Goal: Task Accomplishment & Management: Complete application form

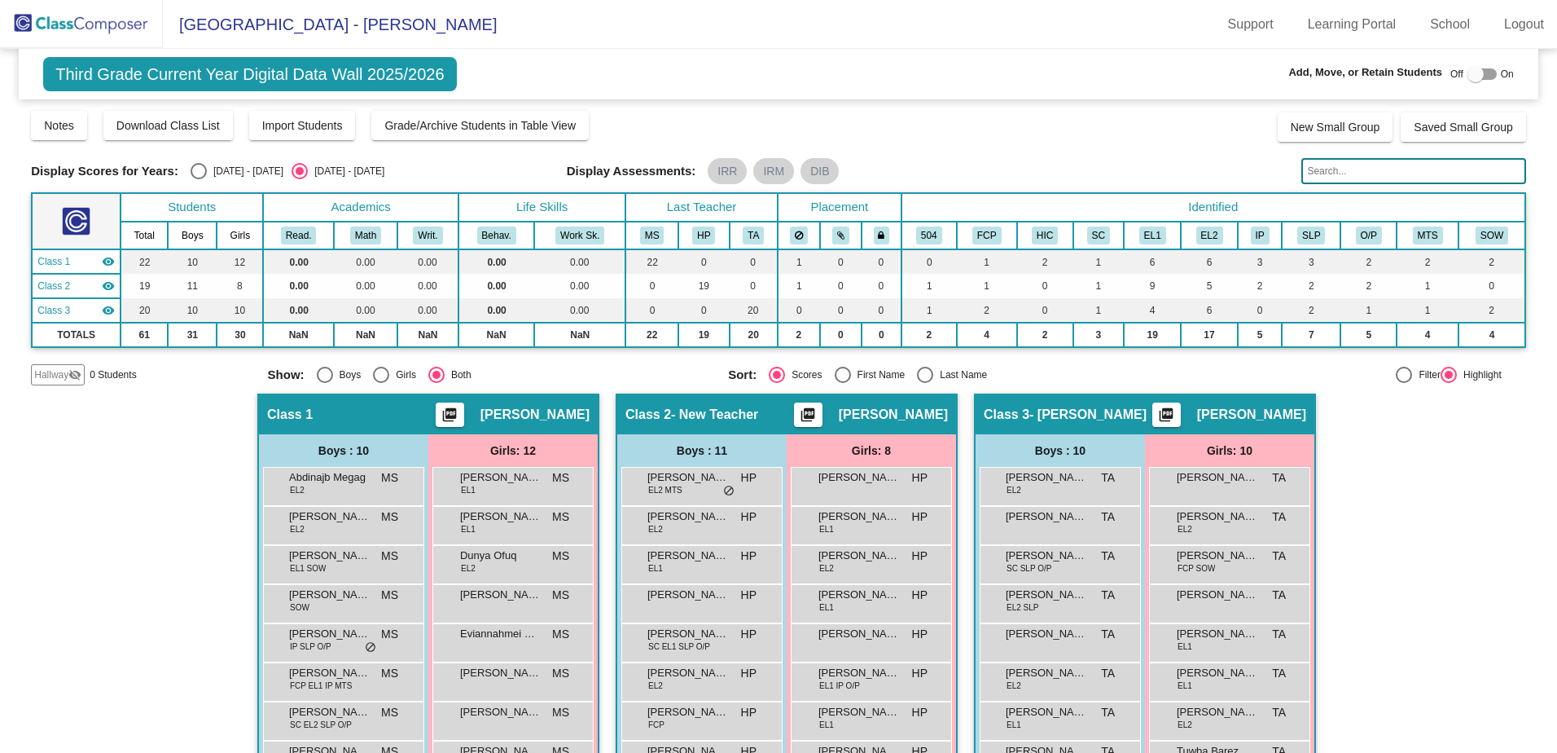
click at [95, 17] on img at bounding box center [81, 24] width 163 height 48
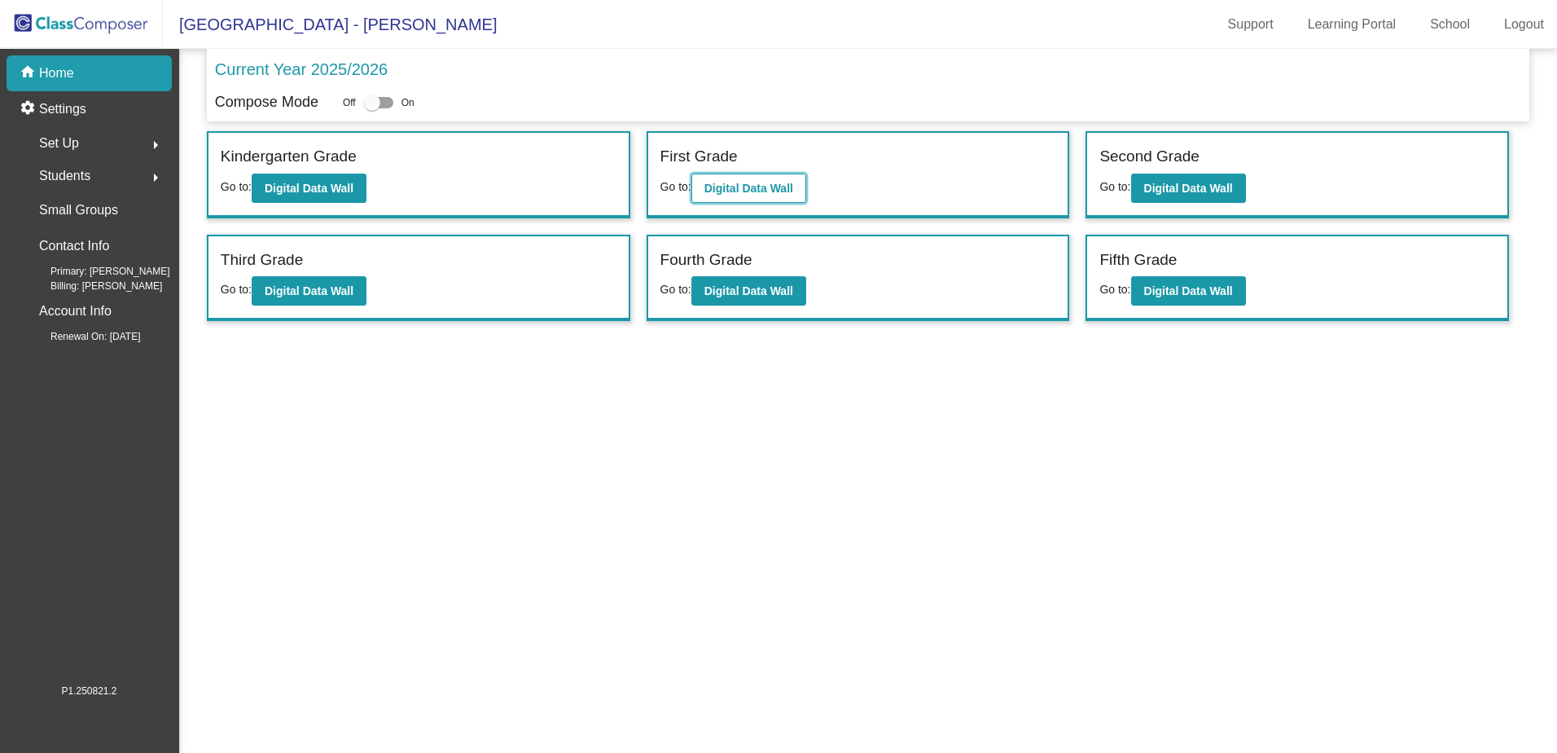
click at [774, 182] on b "Digital Data Wall" at bounding box center [749, 188] width 89 height 13
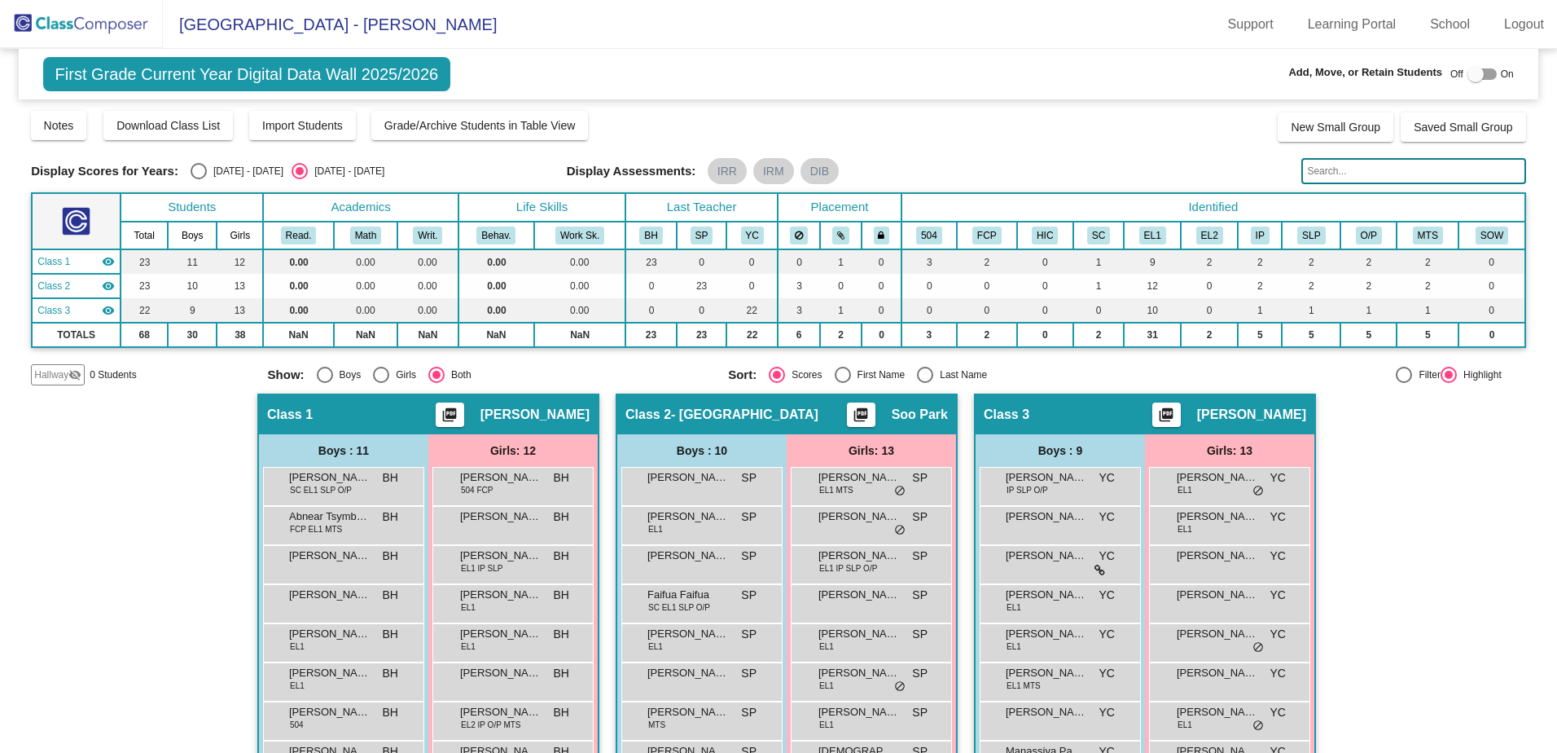
click at [1480, 67] on label at bounding box center [1482, 74] width 29 height 20
checkbox input "true"
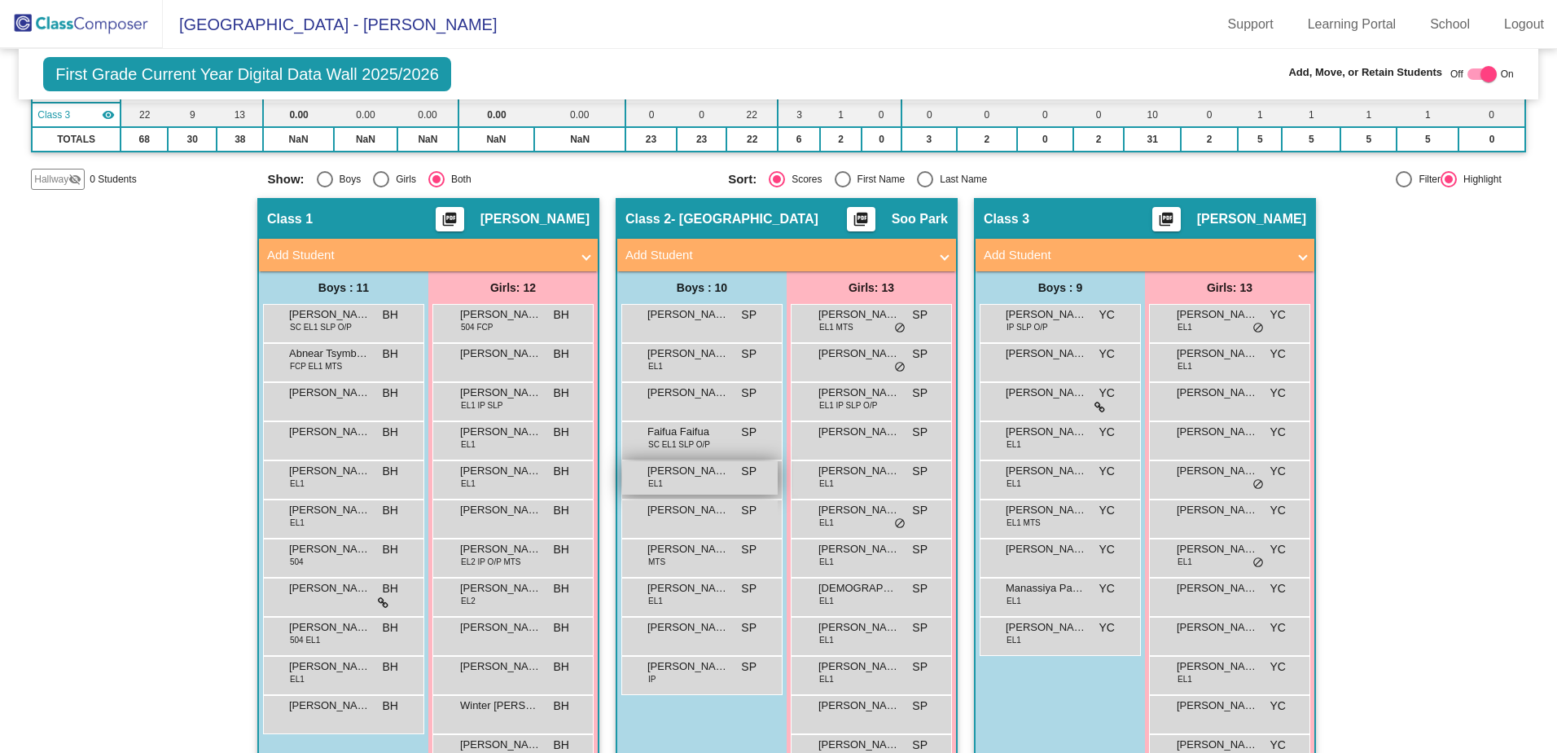
scroll to position [200, 0]
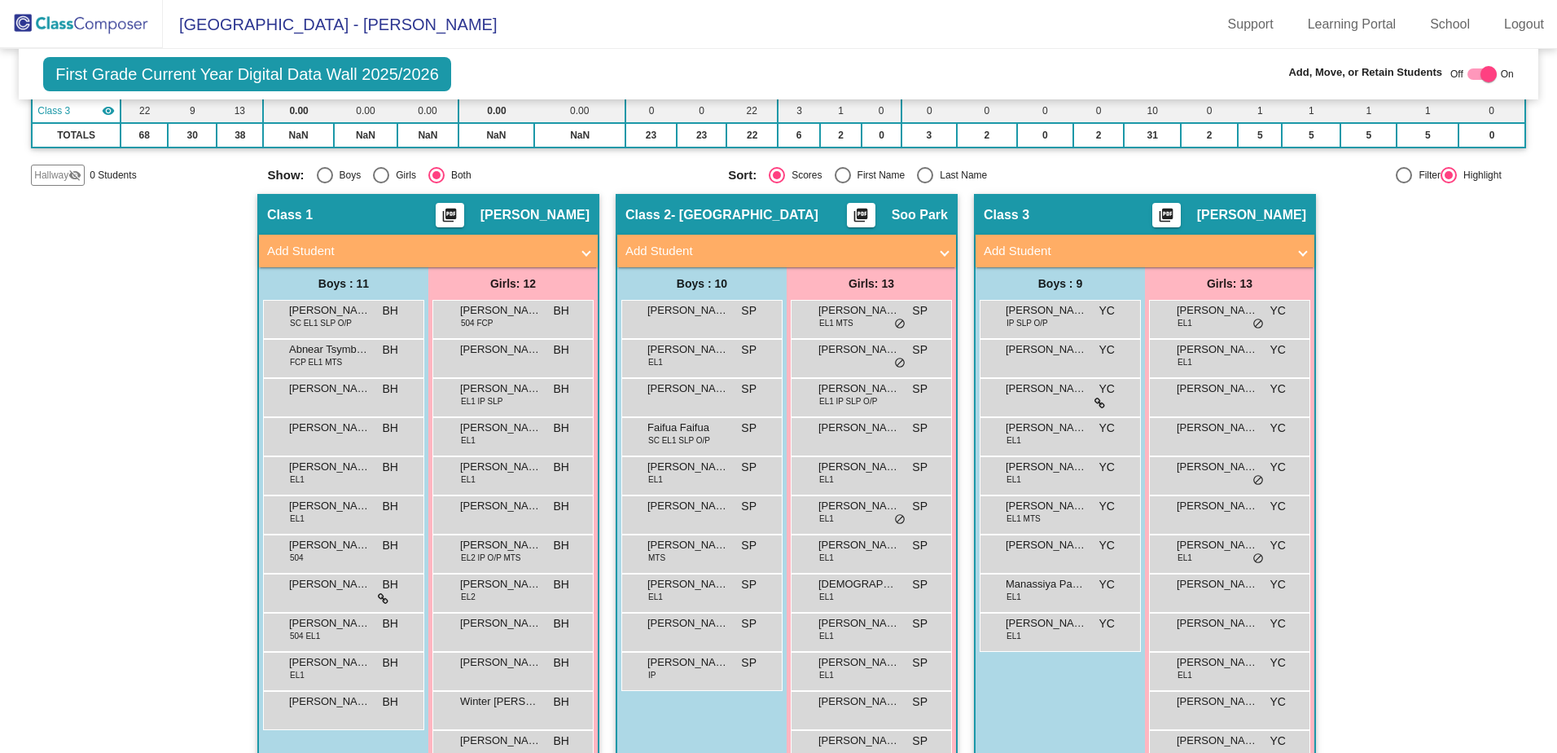
click at [96, 10] on img at bounding box center [81, 24] width 163 height 48
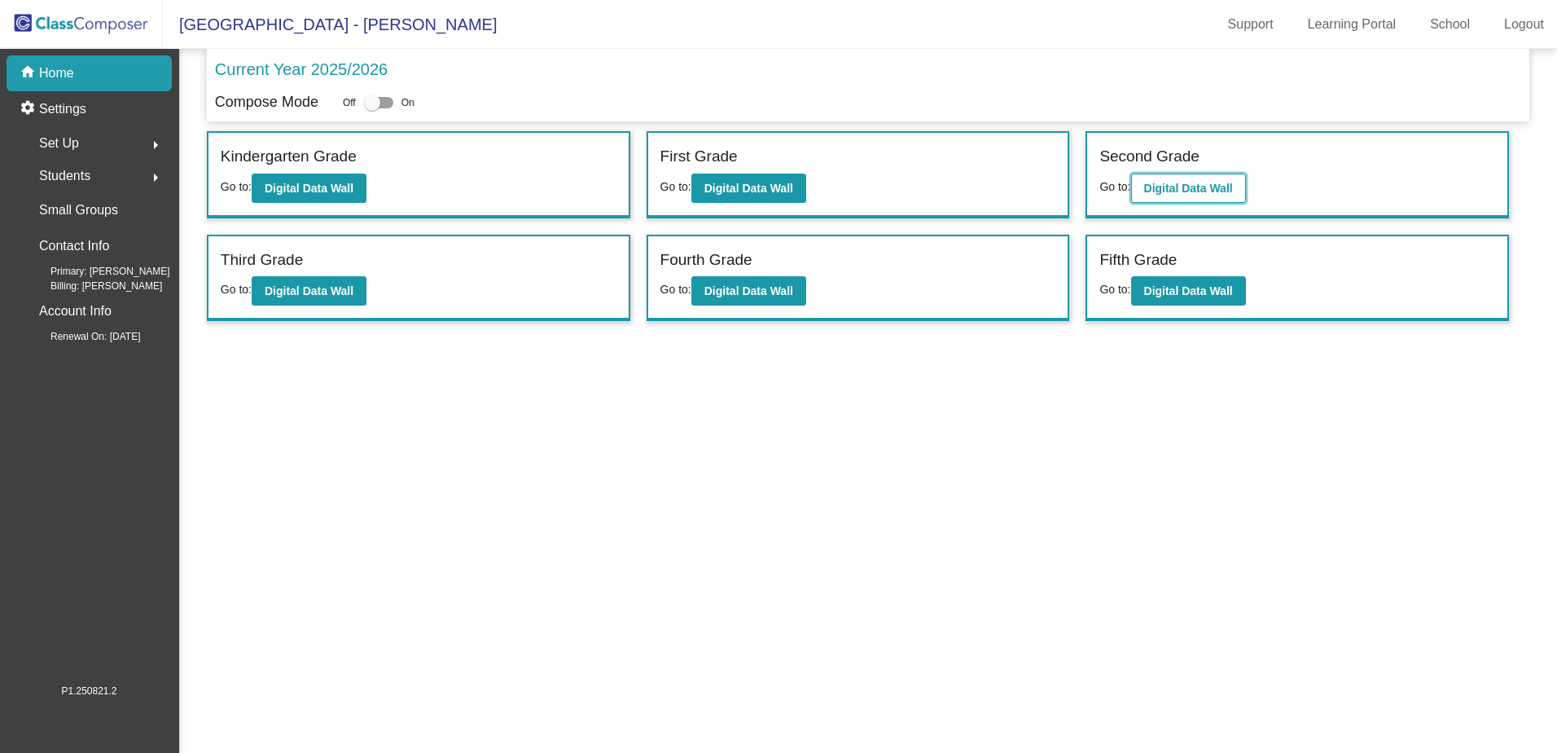
click at [1174, 173] on button "Digital Data Wall" at bounding box center [1188, 187] width 115 height 29
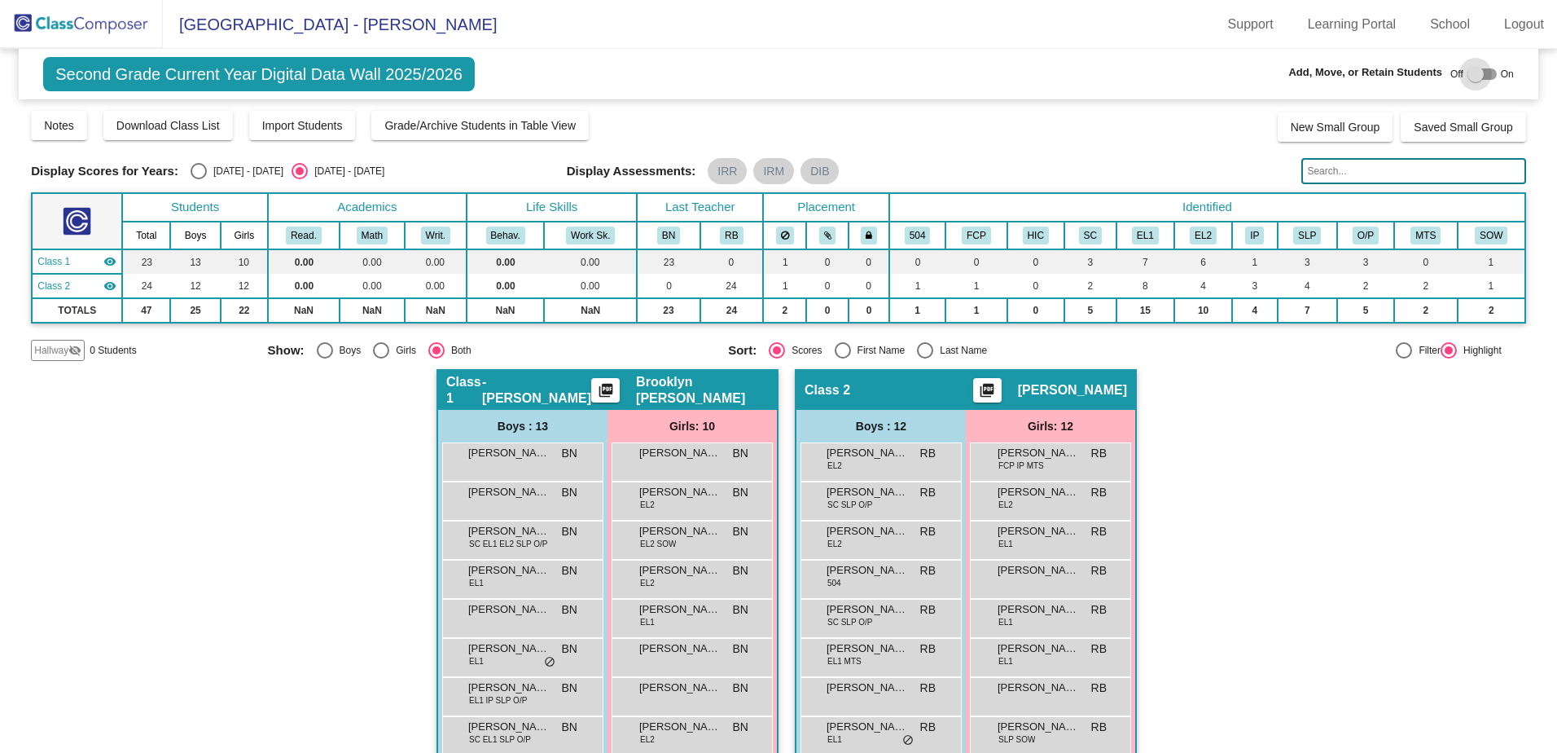
click at [1481, 72] on div at bounding box center [1482, 73] width 29 height 11
checkbox input "true"
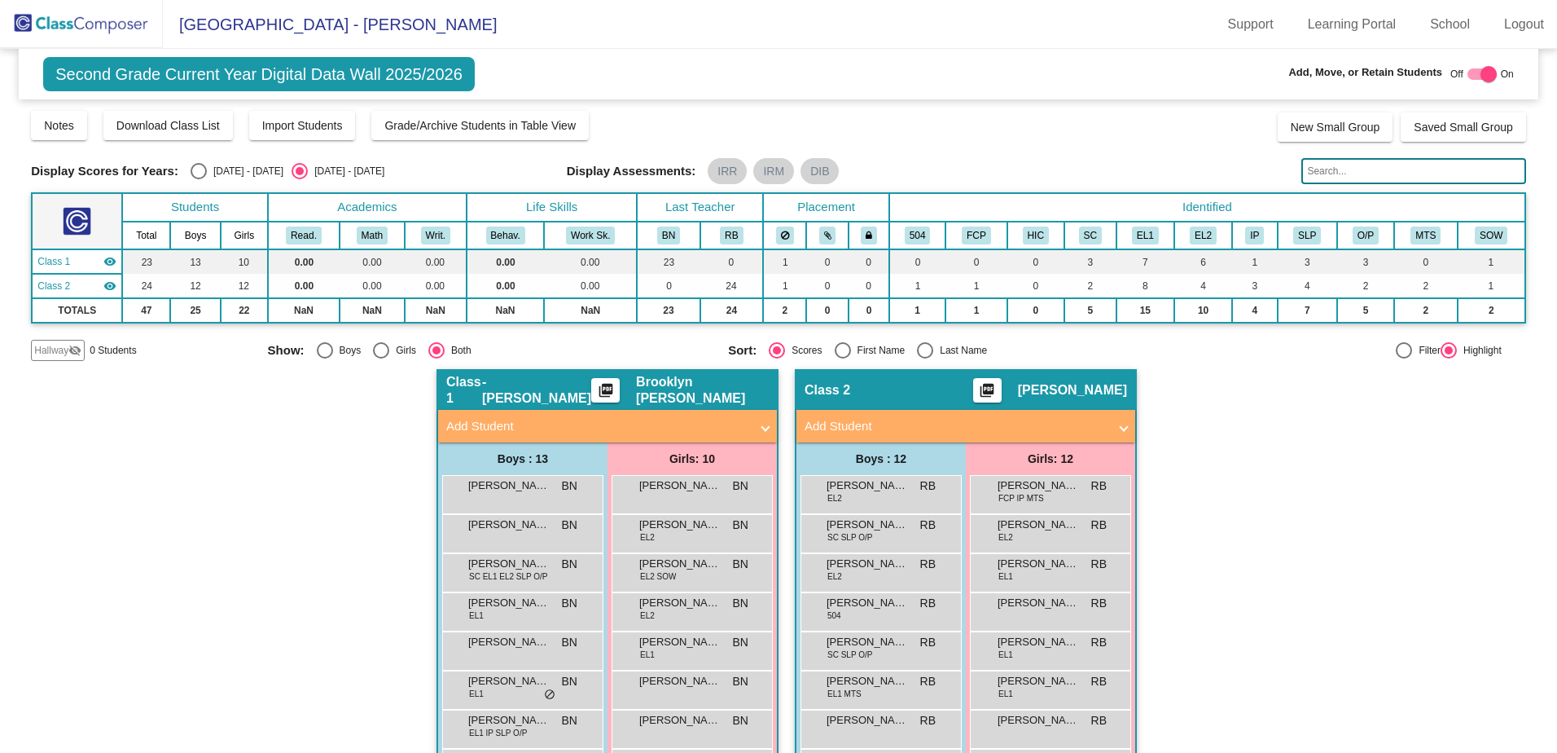
click at [764, 426] on span at bounding box center [765, 426] width 7 height 19
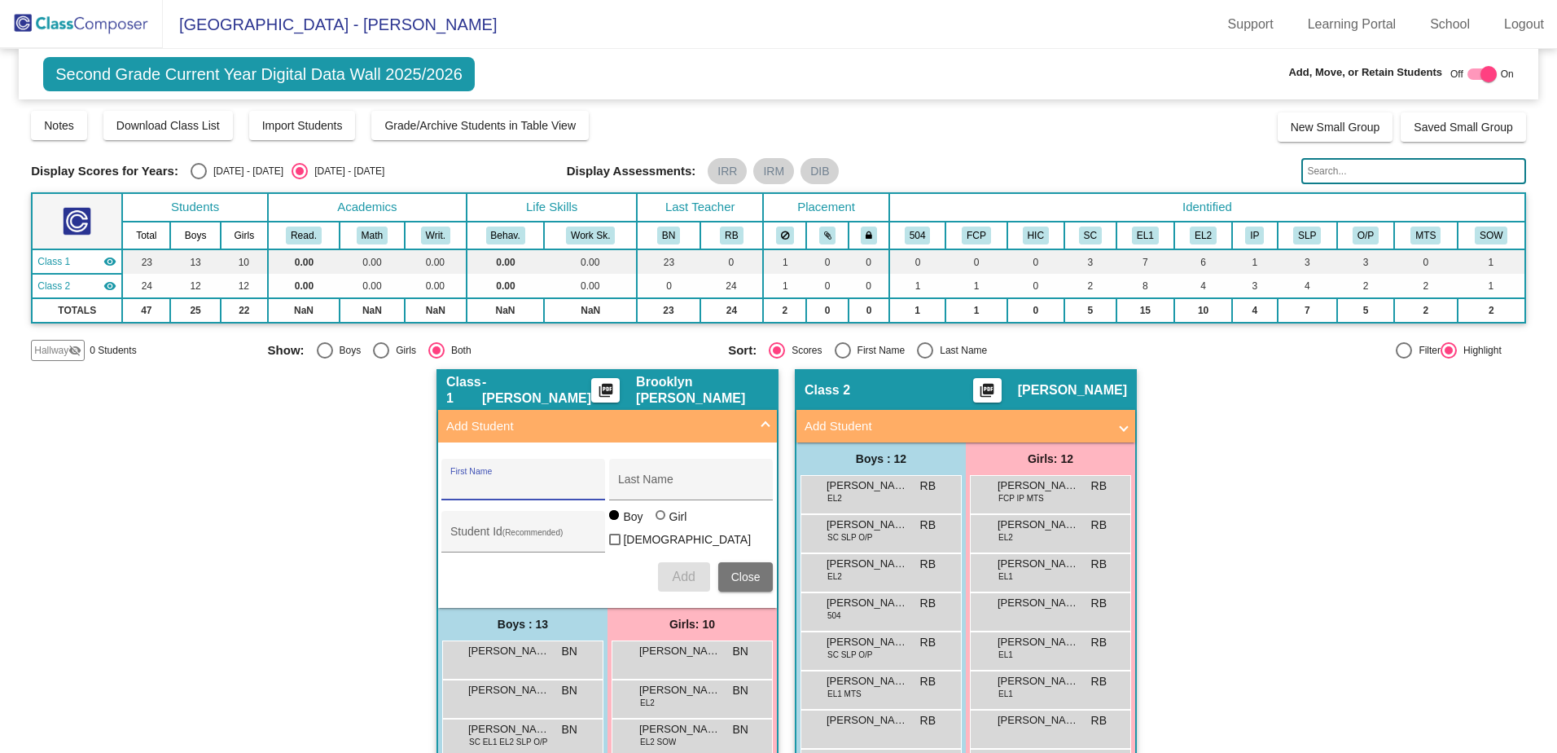
click at [467, 480] on input "First Name" at bounding box center [523, 485] width 147 height 13
type input "Diia"
type input "[PERSON_NAME]"
click at [656, 523] on div at bounding box center [662, 516] width 13 height 13
click at [661, 524] on input "Girl" at bounding box center [661, 523] width 1 height 1
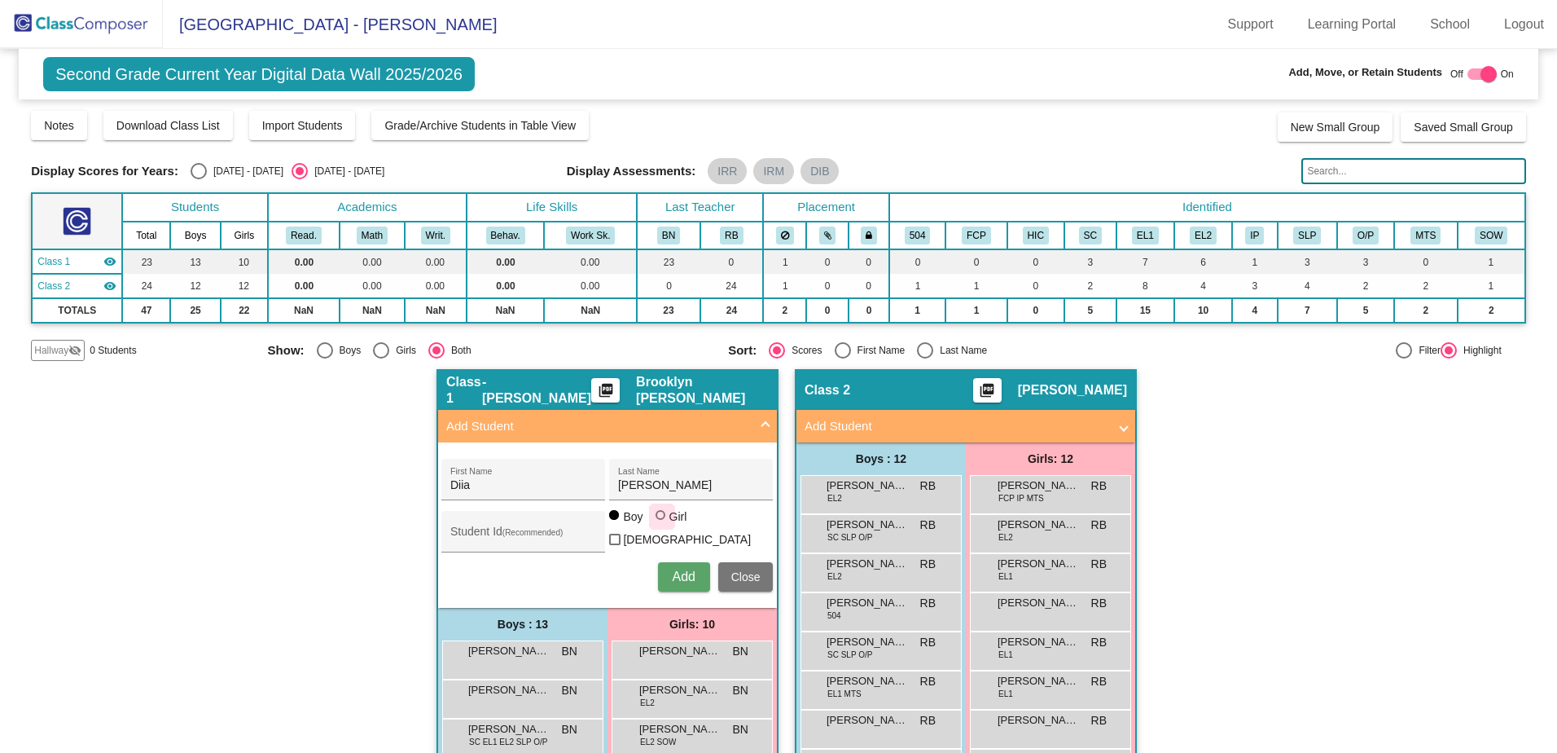
radio input "true"
click at [685, 572] on span "Add" at bounding box center [683, 576] width 23 height 14
click at [745, 424] on span "Add Student" at bounding box center [604, 426] width 316 height 19
